Goal: Obtain resource: Download file/media

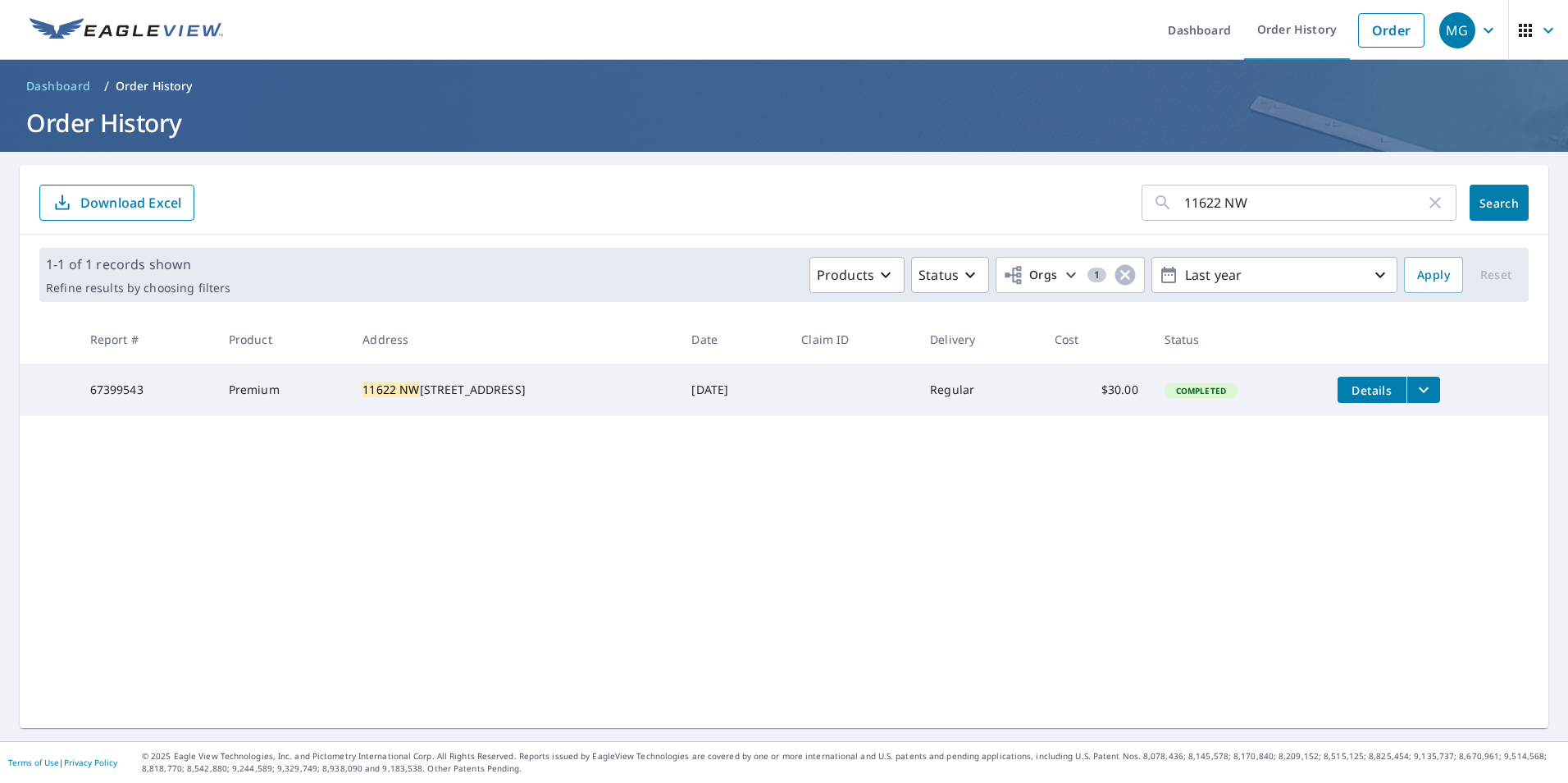
click at [1240, 198] on input "11622 NW" at bounding box center [1305, 202] width 241 height 46
paste input "3640 brooklyn lane"
drag, startPoint x: 1298, startPoint y: 208, endPoint x: 1264, endPoint y: 204, distance: 34.2
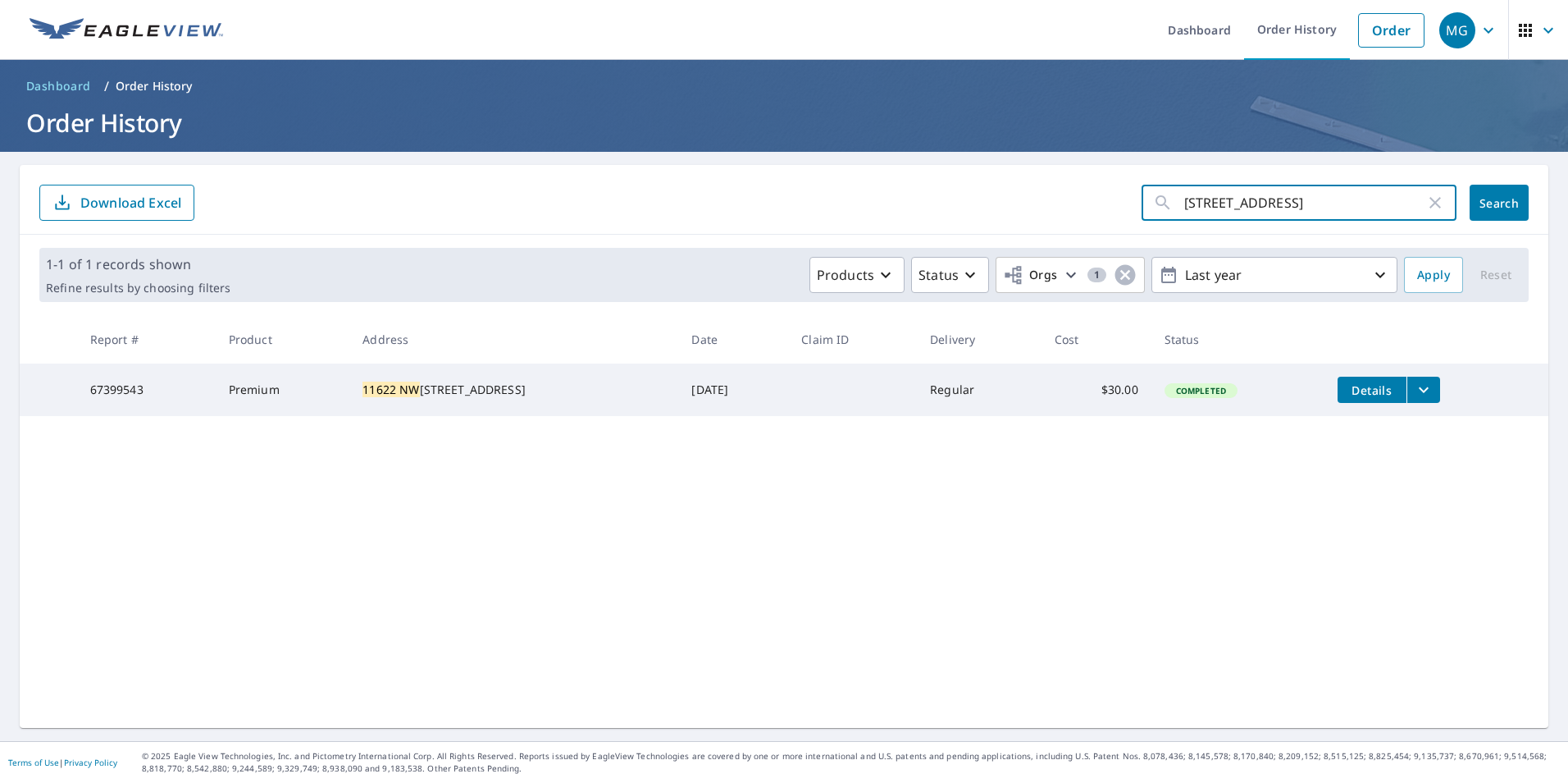
click at [1264, 204] on input "3640 brooklyn lane" at bounding box center [1305, 202] width 241 height 46
type input "3640 brooklyn"
click button "Search" at bounding box center [1499, 202] width 59 height 36
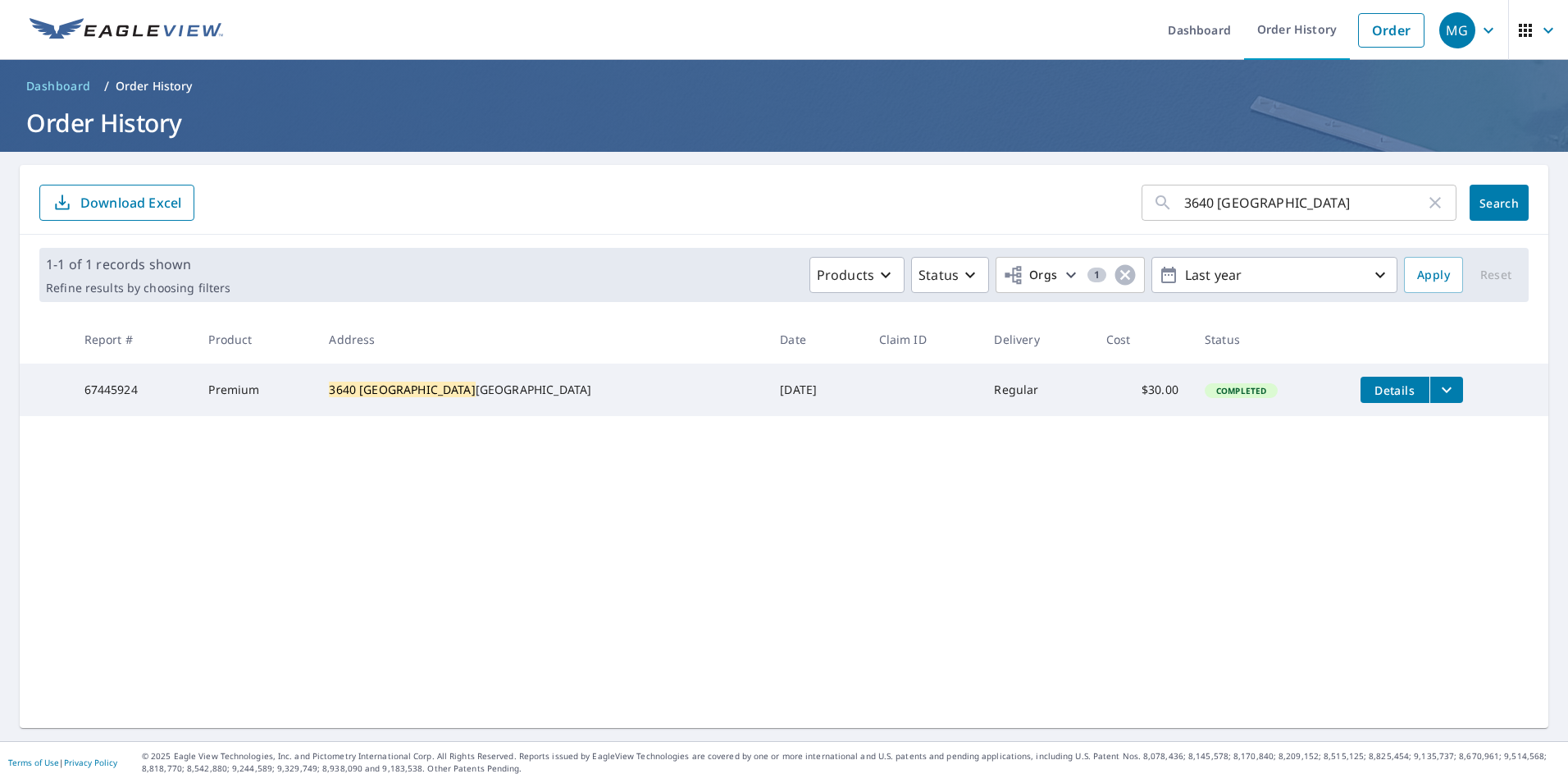
click at [1437, 384] on icon "filesDropdownBtn-67445924" at bounding box center [1447, 390] width 20 height 20
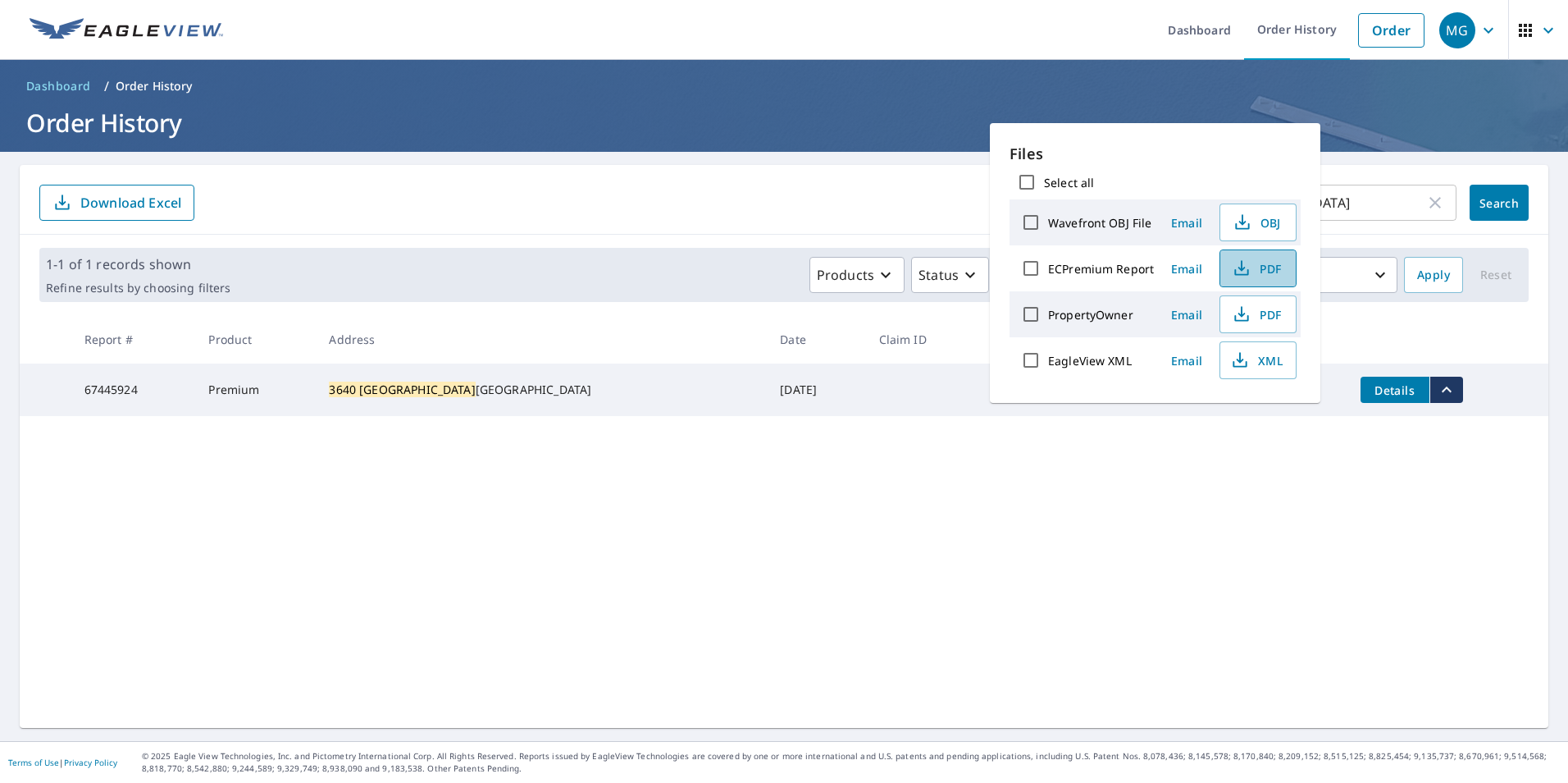
click at [1266, 258] on span "PDF" at bounding box center [1256, 269] width 53 height 20
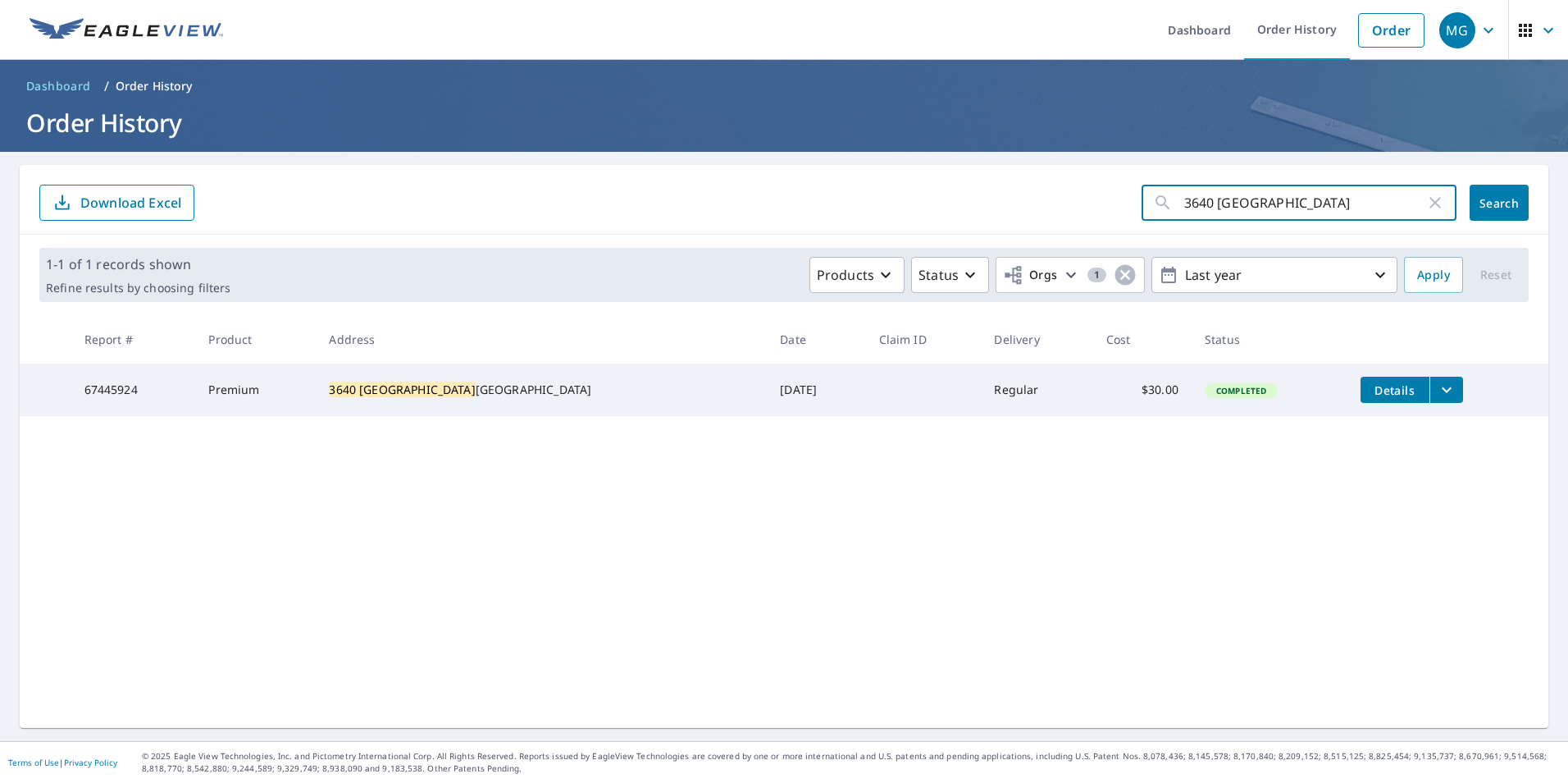
click at [1223, 198] on input "3640 [GEOGRAPHIC_DATA]" at bounding box center [1305, 202] width 241 height 46
click at [1224, 200] on input "3640 [GEOGRAPHIC_DATA]" at bounding box center [1305, 202] width 241 height 46
click at [1223, 200] on input "3640 [GEOGRAPHIC_DATA]" at bounding box center [1305, 202] width 241 height 46
paste input "[STREET_ADDRESS]"
drag, startPoint x: 1281, startPoint y: 207, endPoint x: 1265, endPoint y: 203, distance: 16.5
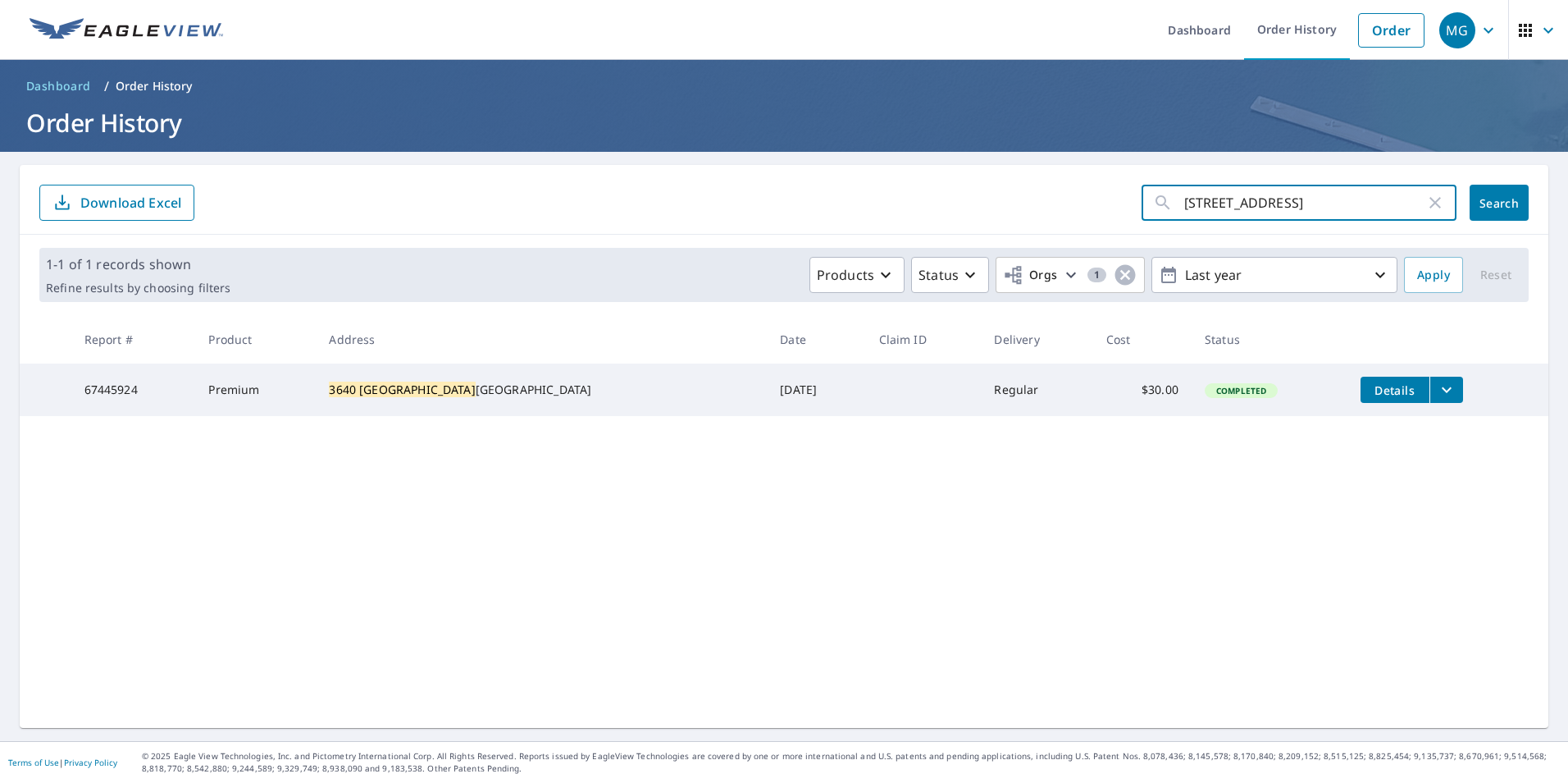
click at [1265, 203] on input "[STREET_ADDRESS]" at bounding box center [1305, 202] width 241 height 46
type input "3647 [GEOGRAPHIC_DATA]"
click at [1480, 193] on button "Search" at bounding box center [1499, 202] width 59 height 36
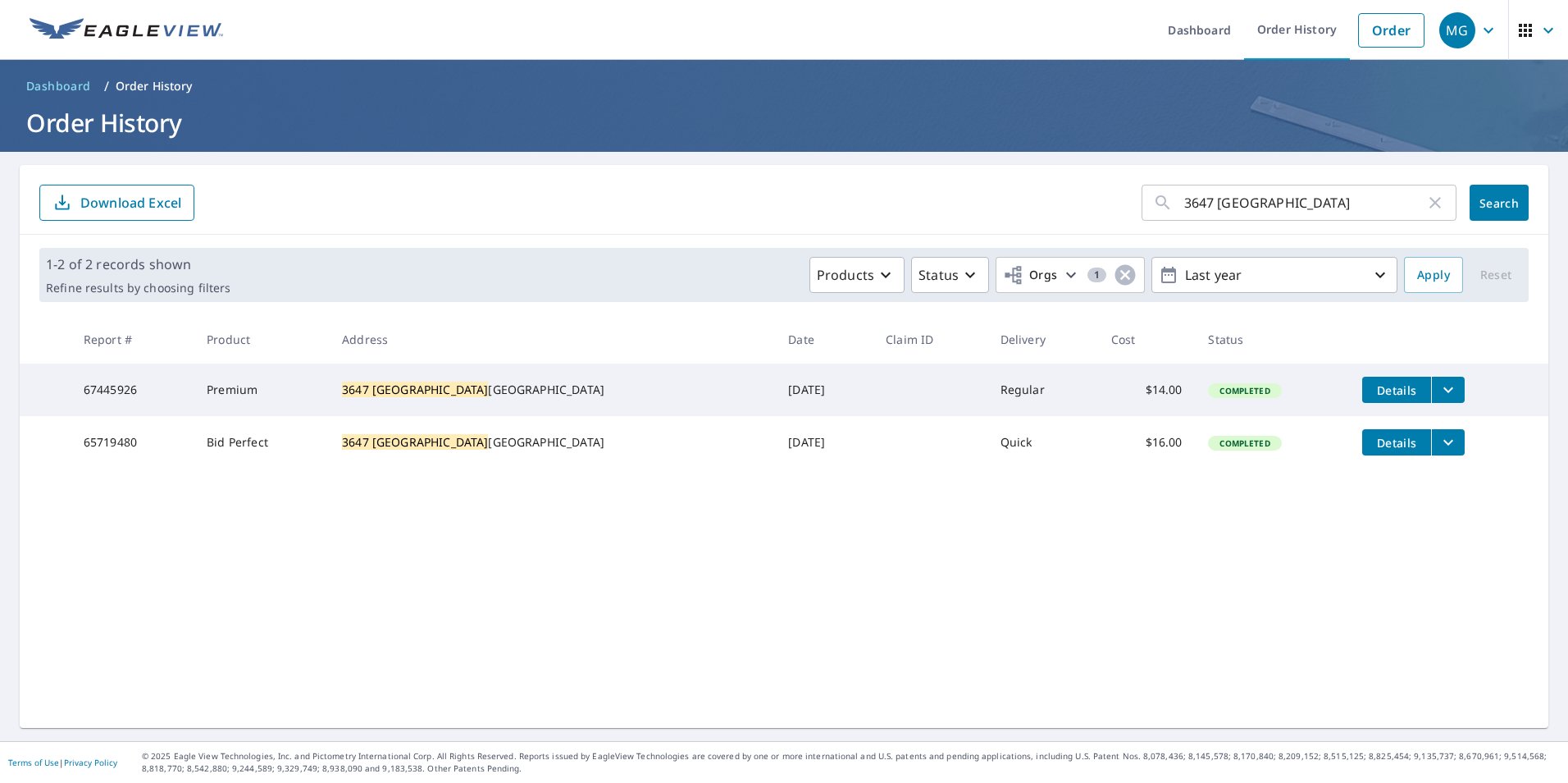
click at [1439, 383] on icon "filesDropdownBtn-67445926" at bounding box center [1449, 390] width 20 height 20
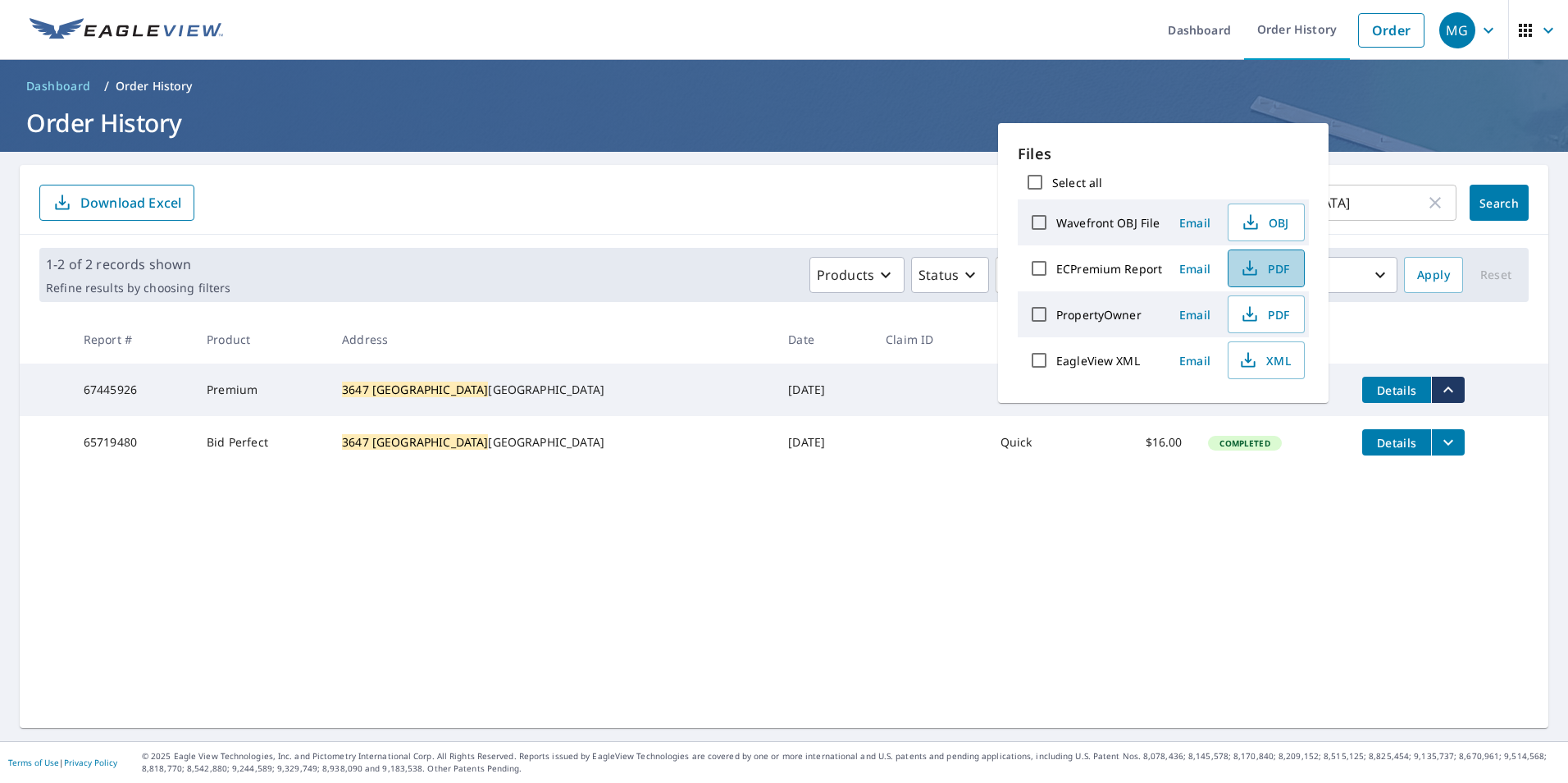
click at [1280, 258] on button "PDF" at bounding box center [1266, 268] width 77 height 38
drag, startPoint x: 774, startPoint y: 143, endPoint x: 748, endPoint y: 147, distance: 26.3
click at [773, 143] on header "Dashboard / Order History Order History" at bounding box center [784, 106] width 1568 height 92
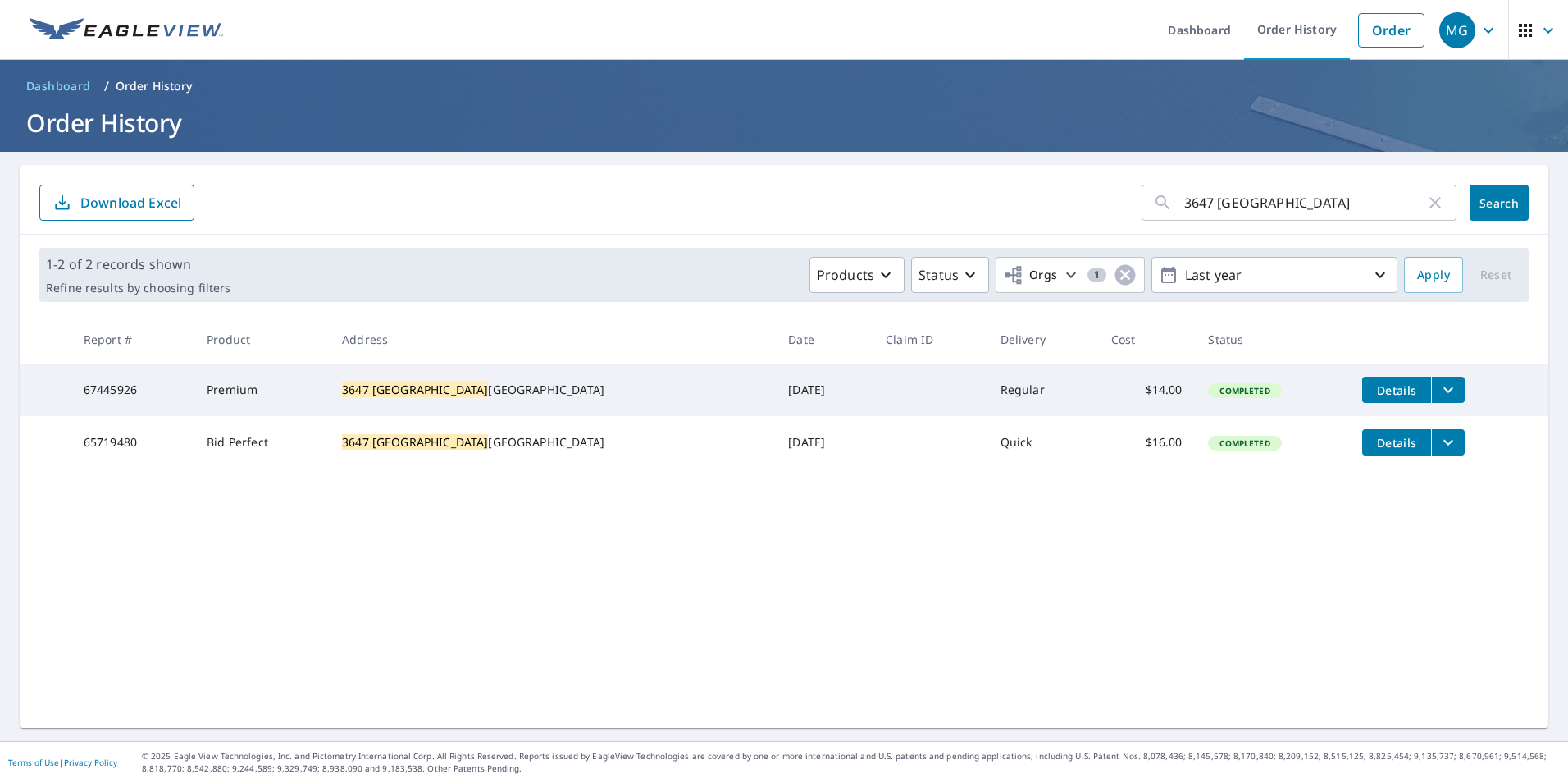
click at [1236, 213] on input "3647 [GEOGRAPHIC_DATA]" at bounding box center [1305, 202] width 241 height 46
click at [1237, 213] on input "3647 [GEOGRAPHIC_DATA]" at bounding box center [1305, 202] width 241 height 46
paste input "[STREET_ADDRESS]"
drag, startPoint x: 1310, startPoint y: 203, endPoint x: 1328, endPoint y: 199, distance: 18.4
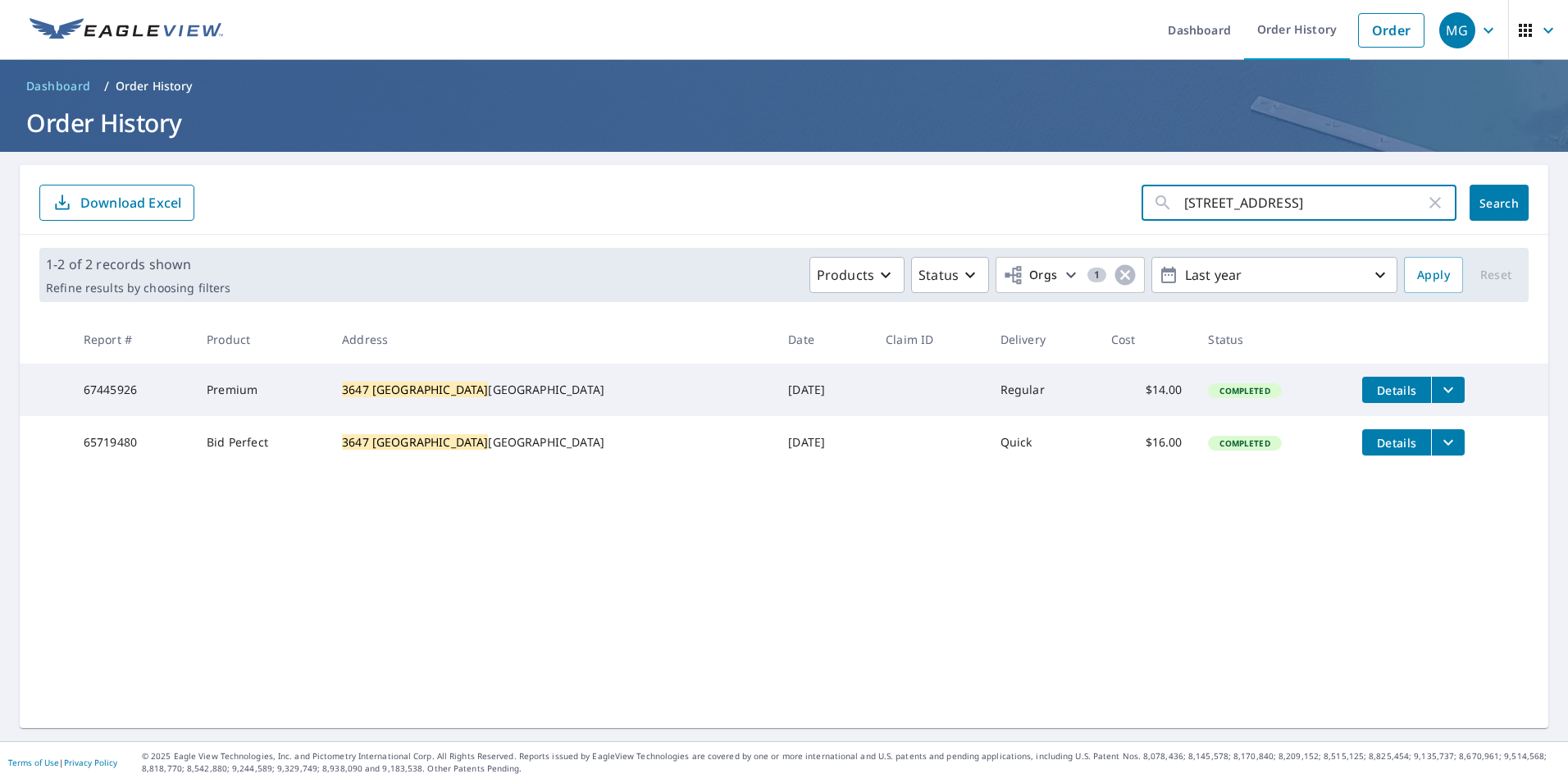
click at [1235, 198] on input "[STREET_ADDRESS]" at bounding box center [1305, 202] width 241 height 46
type input "[STREET_ADDRESS]"
click at [1487, 205] on span "Search" at bounding box center [1499, 203] width 33 height 16
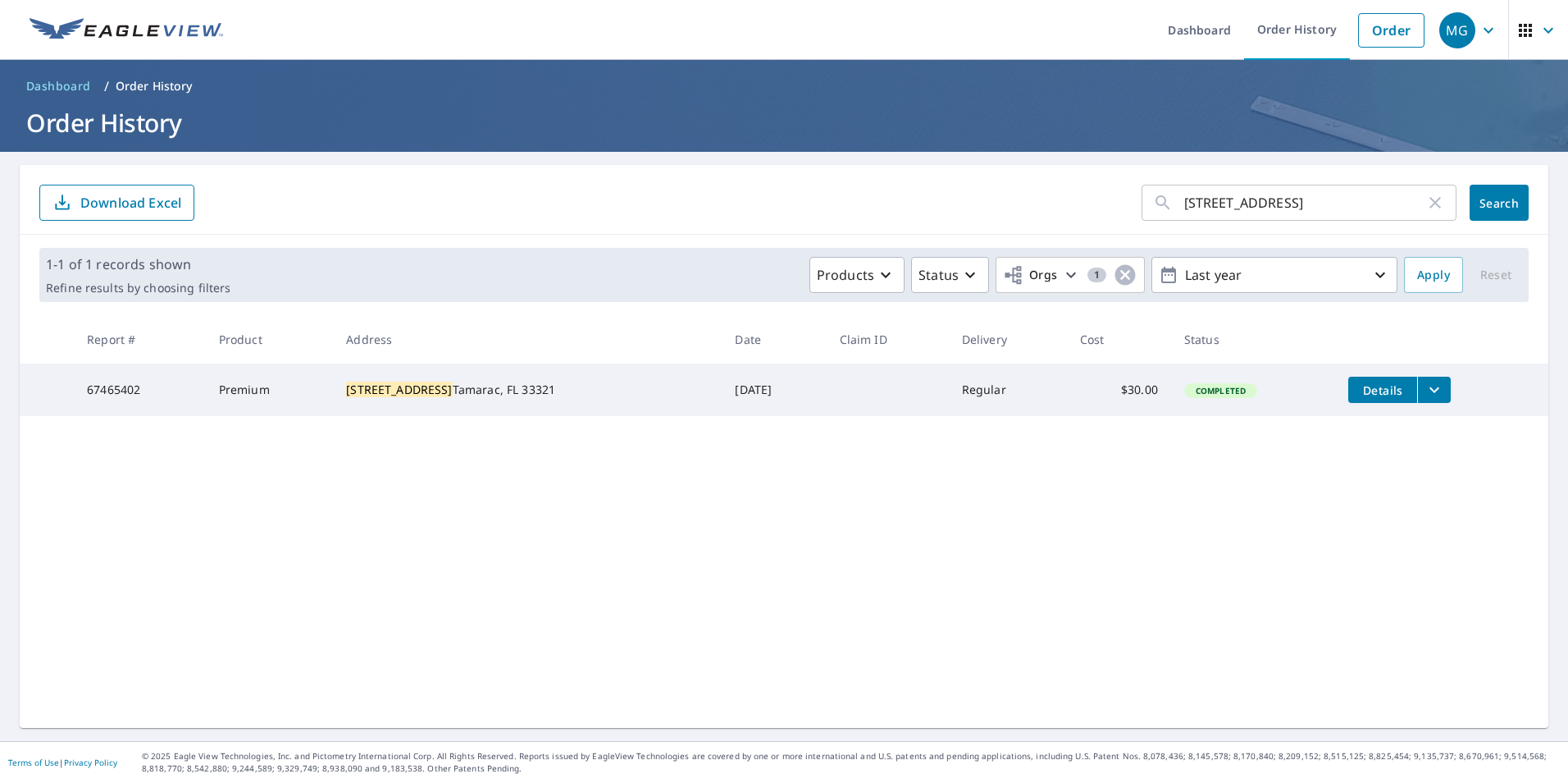
click at [1425, 388] on icon "filesDropdownBtn-67465402" at bounding box center [1435, 390] width 20 height 20
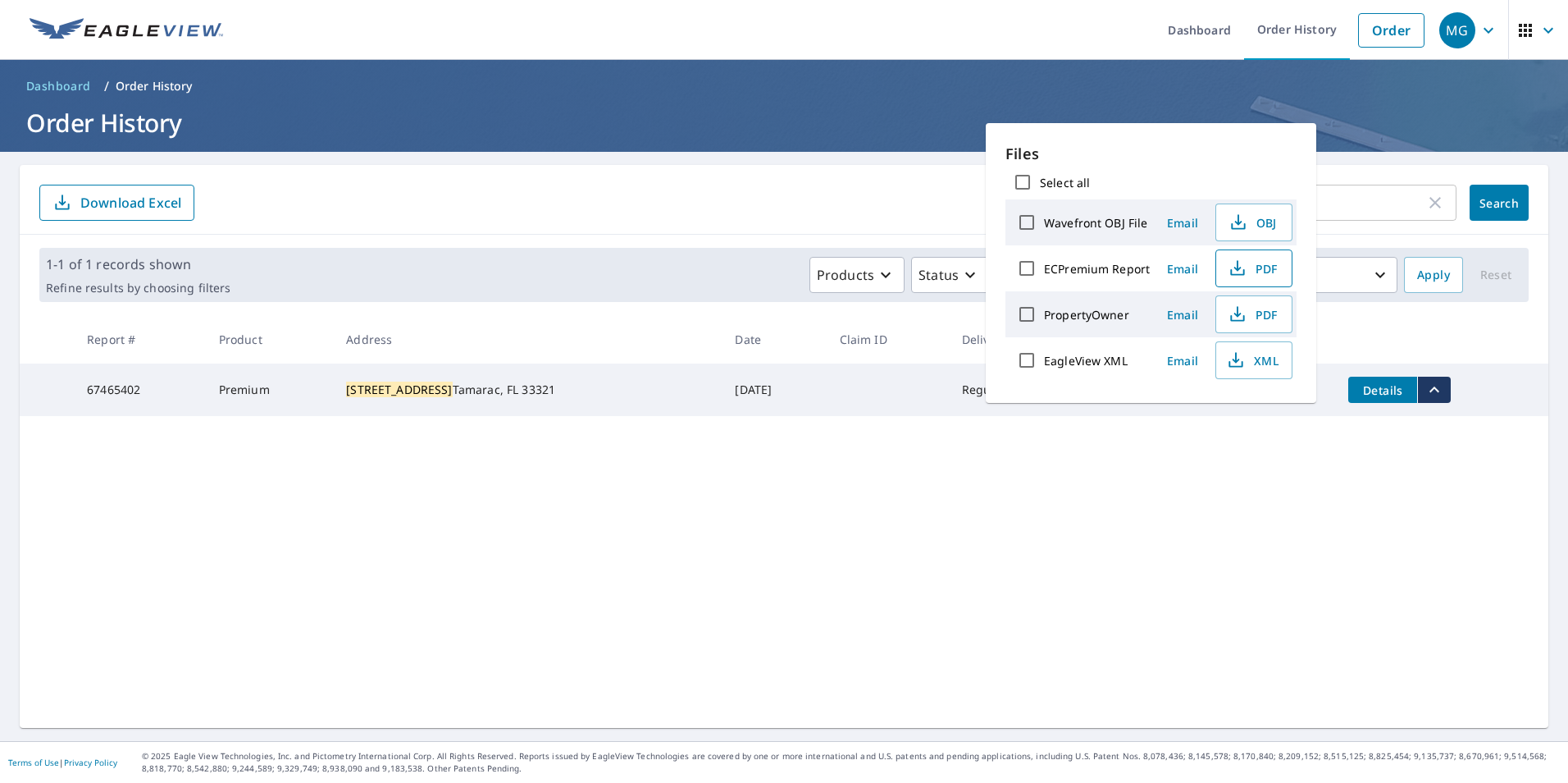
click at [1245, 270] on icon "button" at bounding box center [1238, 269] width 20 height 20
click at [1384, 127] on h1 "Order History" at bounding box center [784, 123] width 1529 height 33
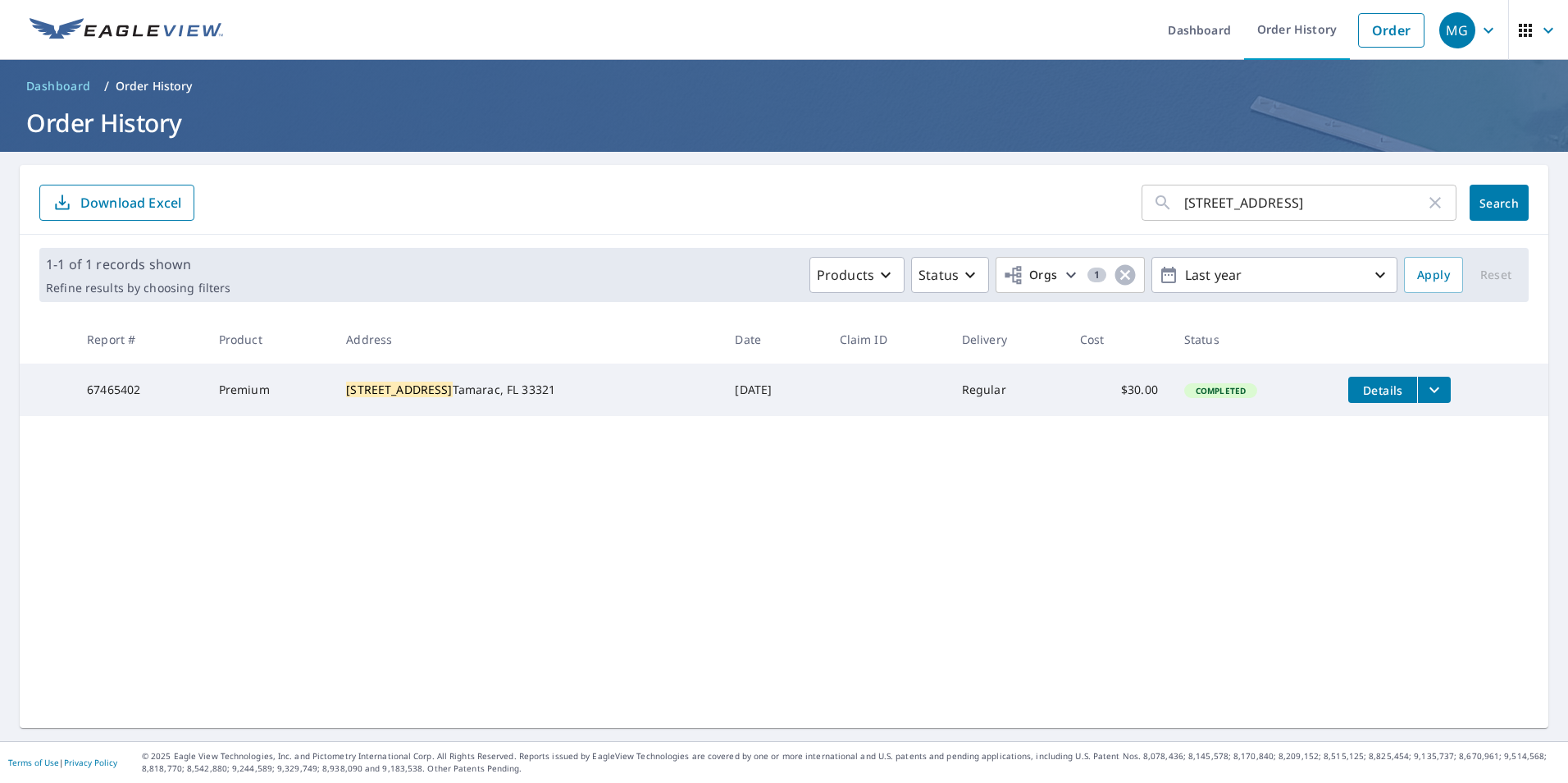
click at [1426, 208] on icon "button" at bounding box center [1435, 203] width 20 height 20
click at [1287, 207] on input "text" at bounding box center [1320, 202] width 273 height 46
paste input "[STREET_ADDRESS]"
type input "[STREET_ADDRESS]"
click at [1470, 197] on button "Search" at bounding box center [1499, 202] width 59 height 36
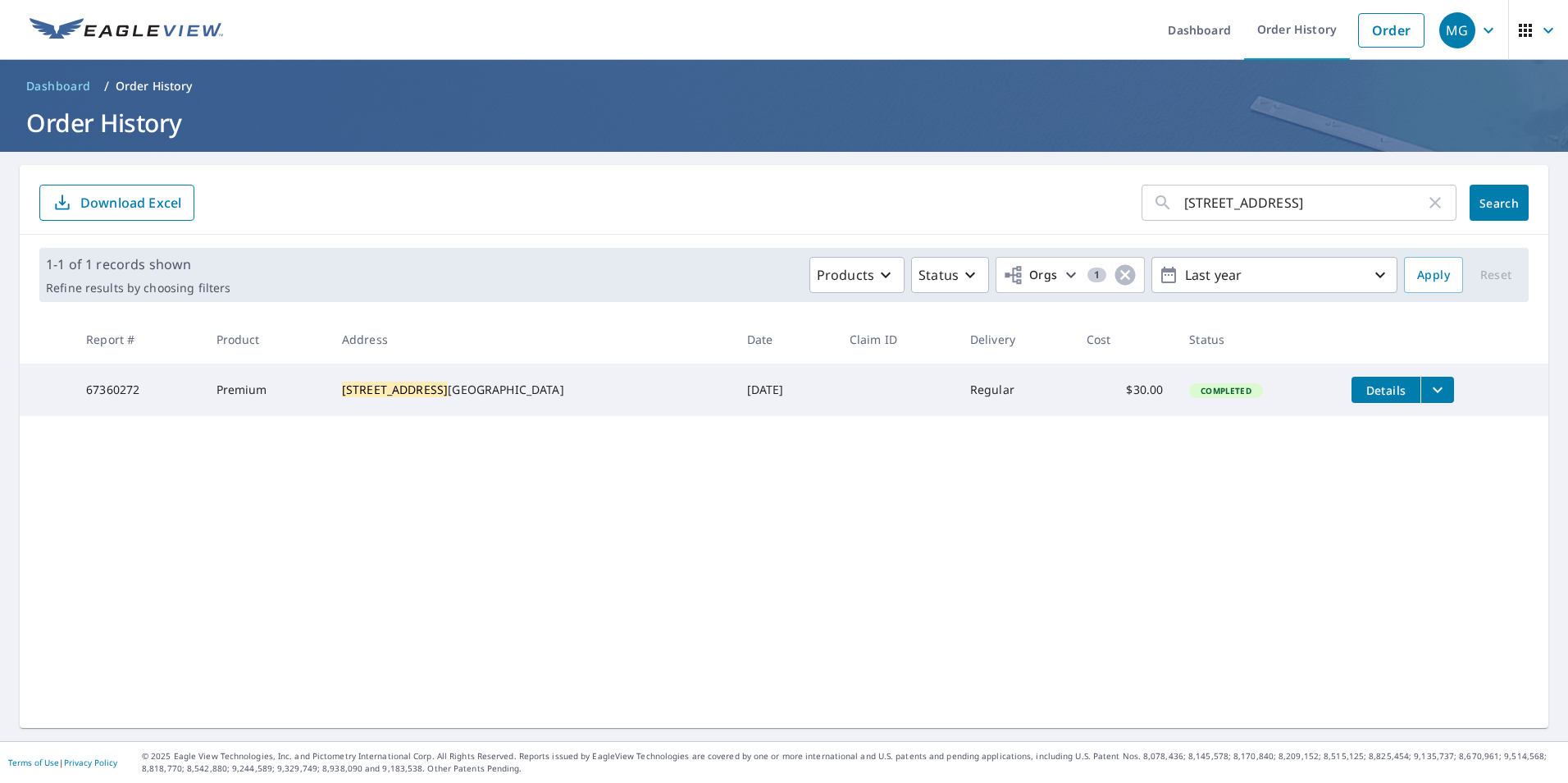
click at [1420, 377] on button "filesDropdownBtn-67360272" at bounding box center [1437, 389] width 33 height 26
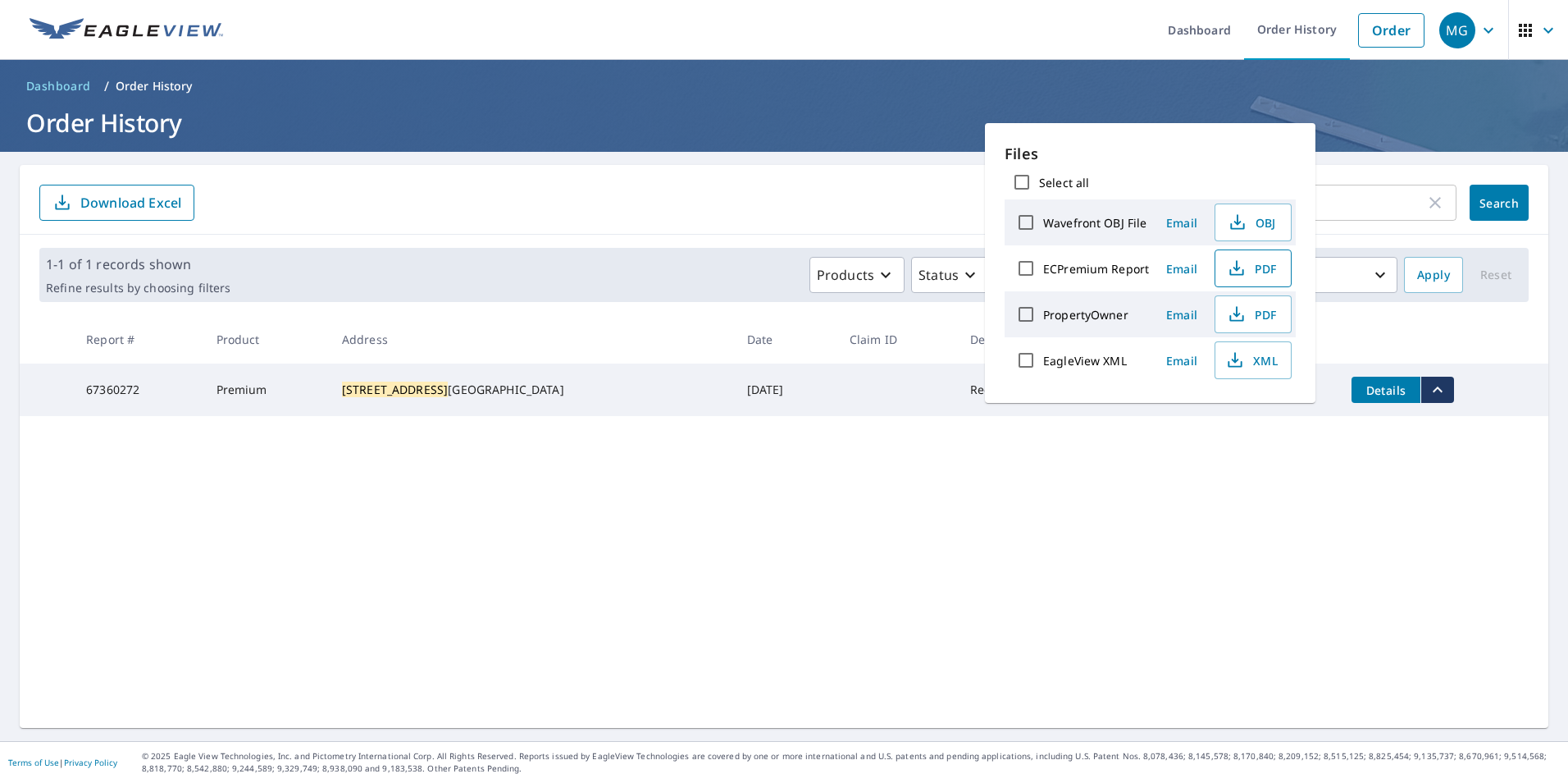
click at [1257, 268] on span "PDF" at bounding box center [1251, 269] width 53 height 20
click at [1350, 192] on input "[STREET_ADDRESS]" at bounding box center [1305, 202] width 241 height 46
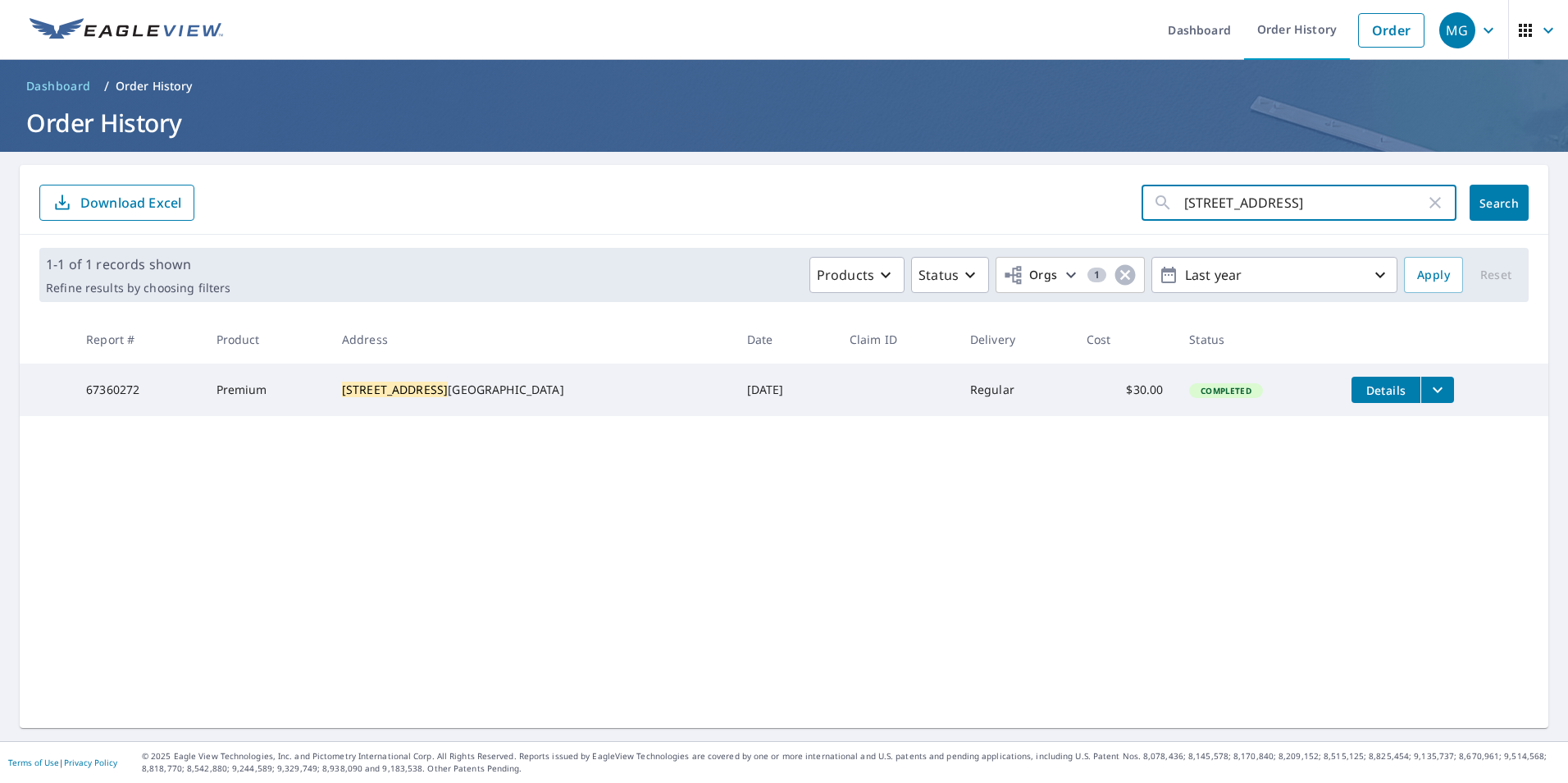
click at [1360, 207] on input "[STREET_ADDRESS]" at bounding box center [1305, 202] width 241 height 46
click at [1360, 207] on input "[STREET_ADDRESS]" at bounding box center [1305, 202] width 241 height 46
paste input "[STREET_ADDRESS]"
type input "[STREET_ADDRESS]"
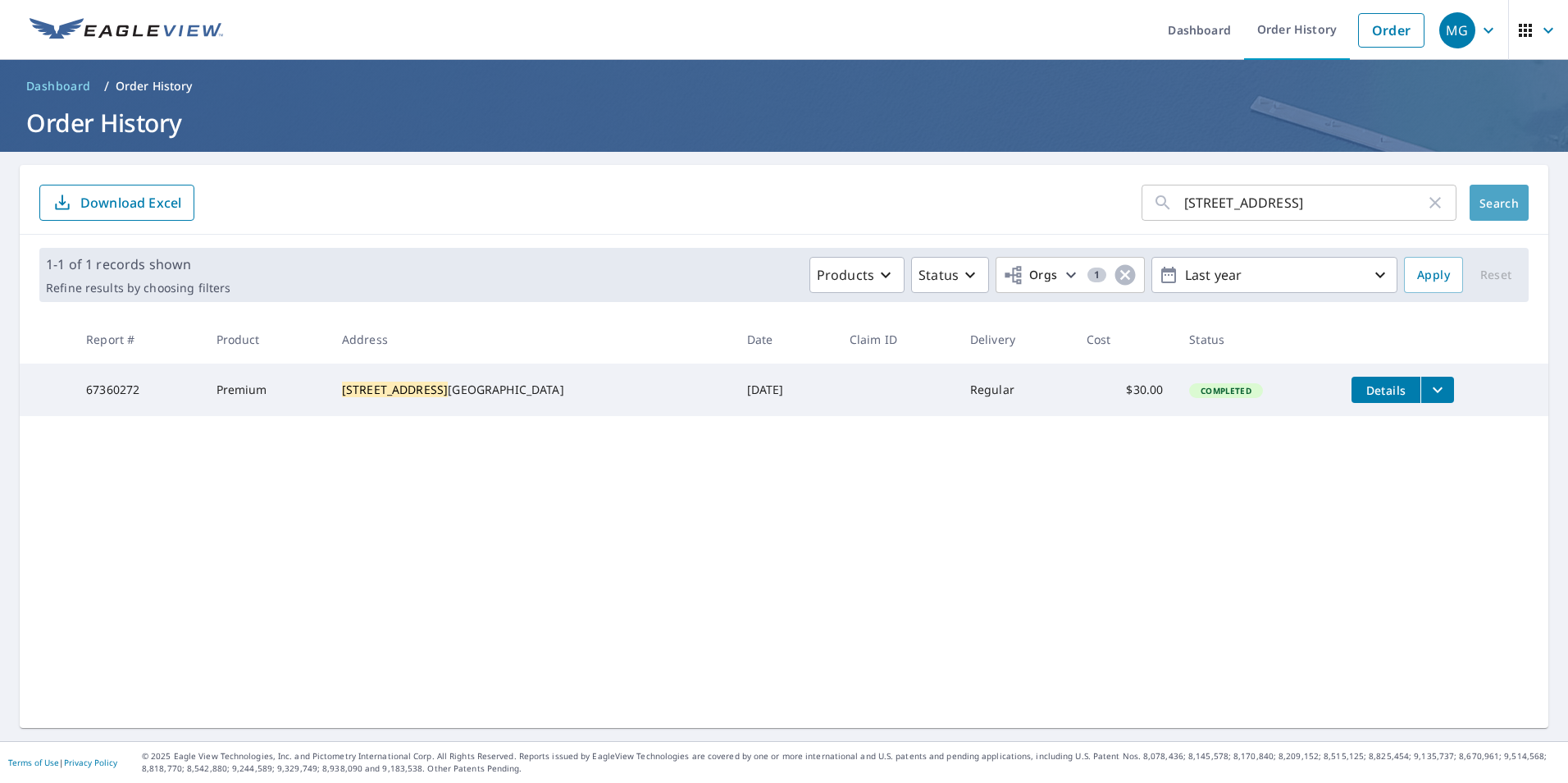
click at [1485, 203] on span "Search" at bounding box center [1499, 203] width 33 height 16
click at [1428, 380] on icon "filesDropdownBtn-67525823" at bounding box center [1438, 390] width 20 height 20
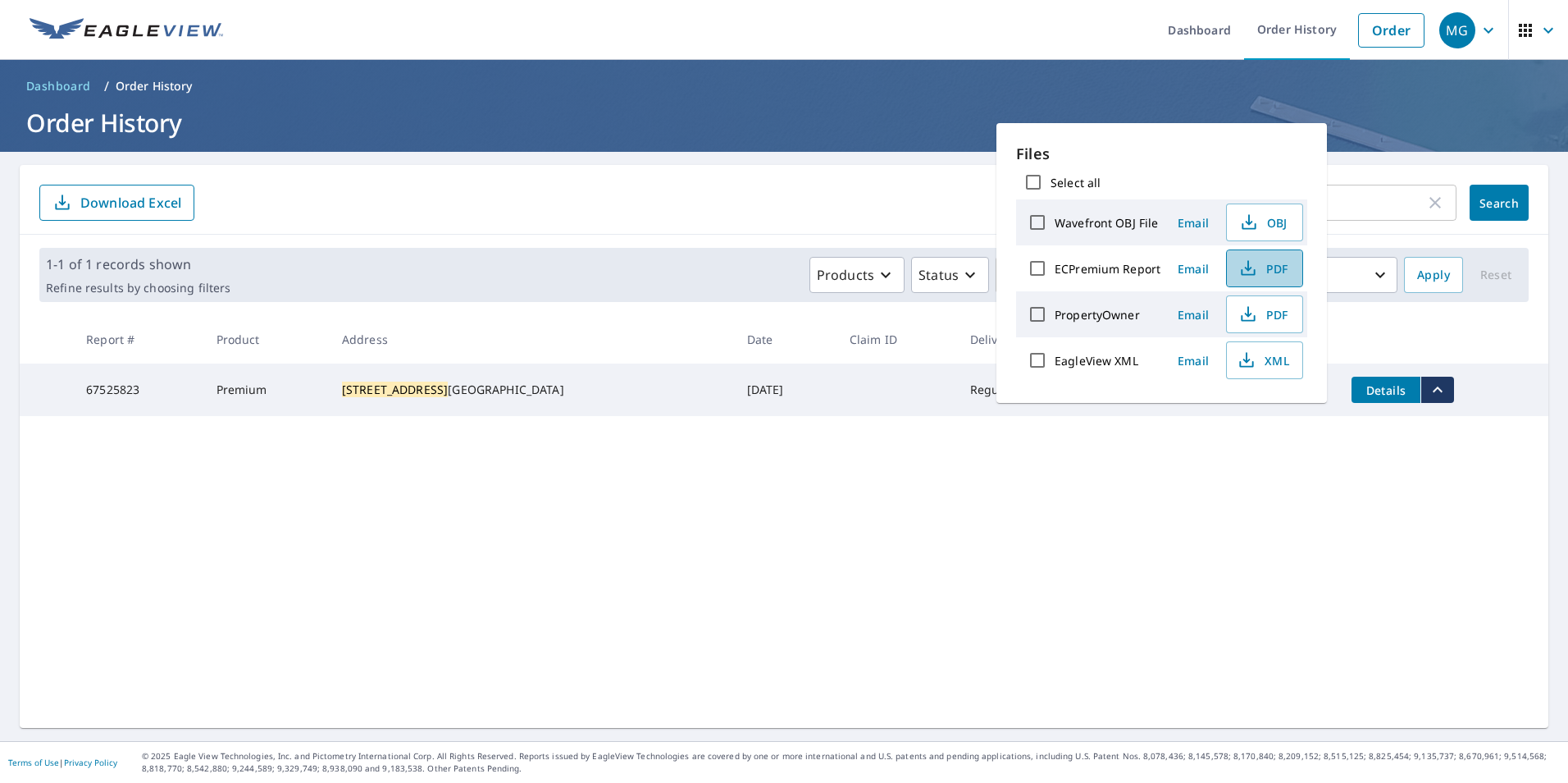
click at [1269, 278] on span "PDF" at bounding box center [1263, 269] width 53 height 20
